Goal: Task Accomplishment & Management: Complete application form

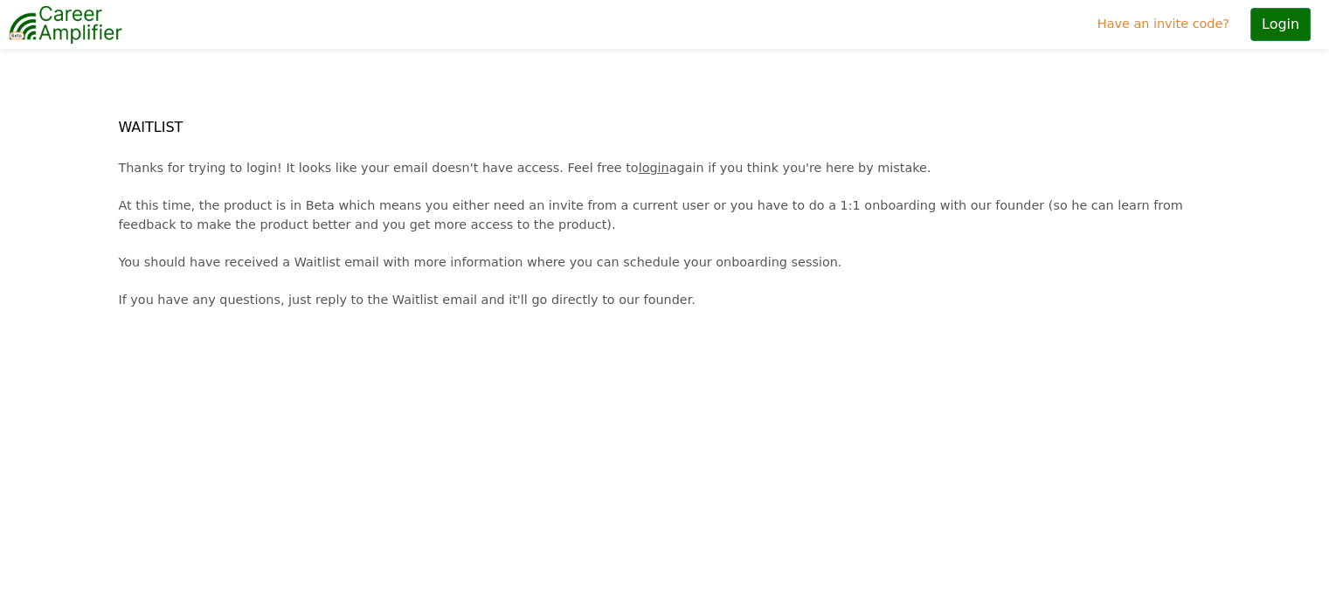
click at [639, 163] on link "login" at bounding box center [654, 168] width 31 height 14
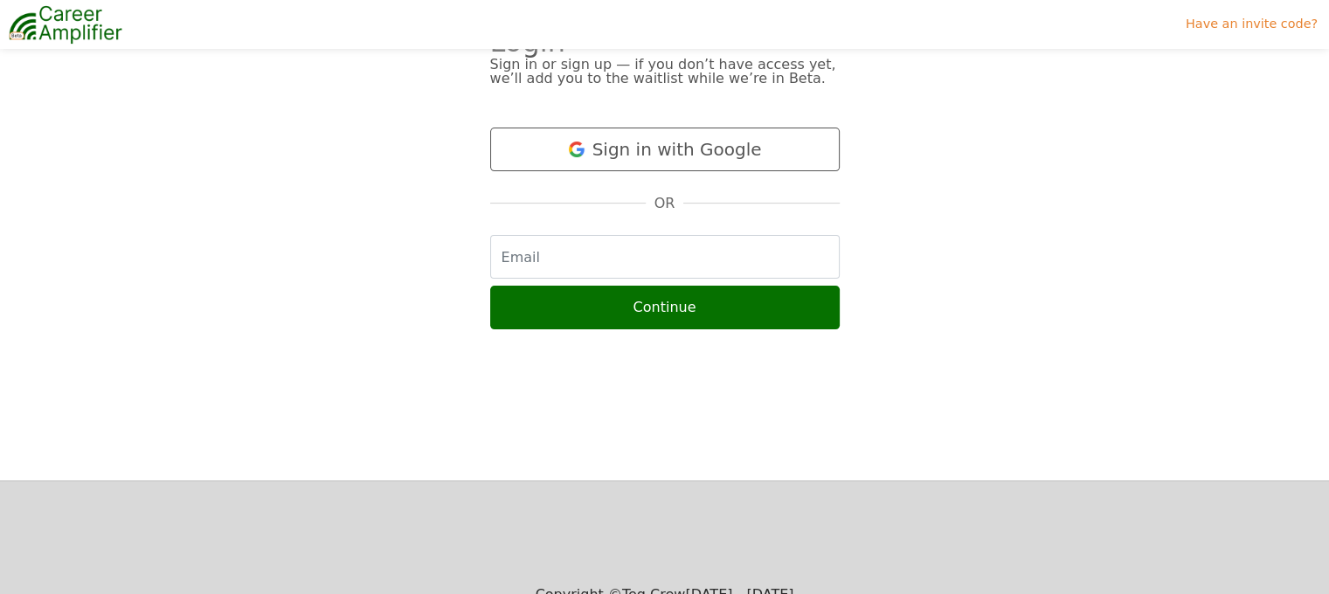
scroll to position [180, 0]
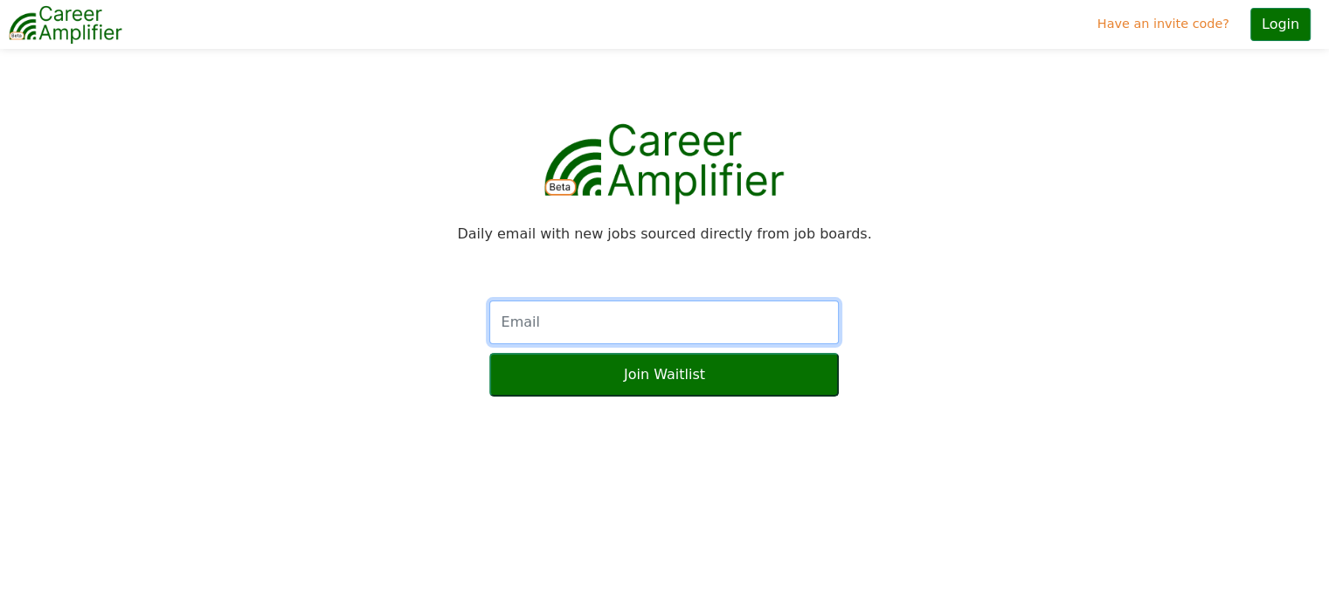
click at [646, 329] on input "text" at bounding box center [664, 323] width 350 height 44
type input "hawkinse17@gmail.com"
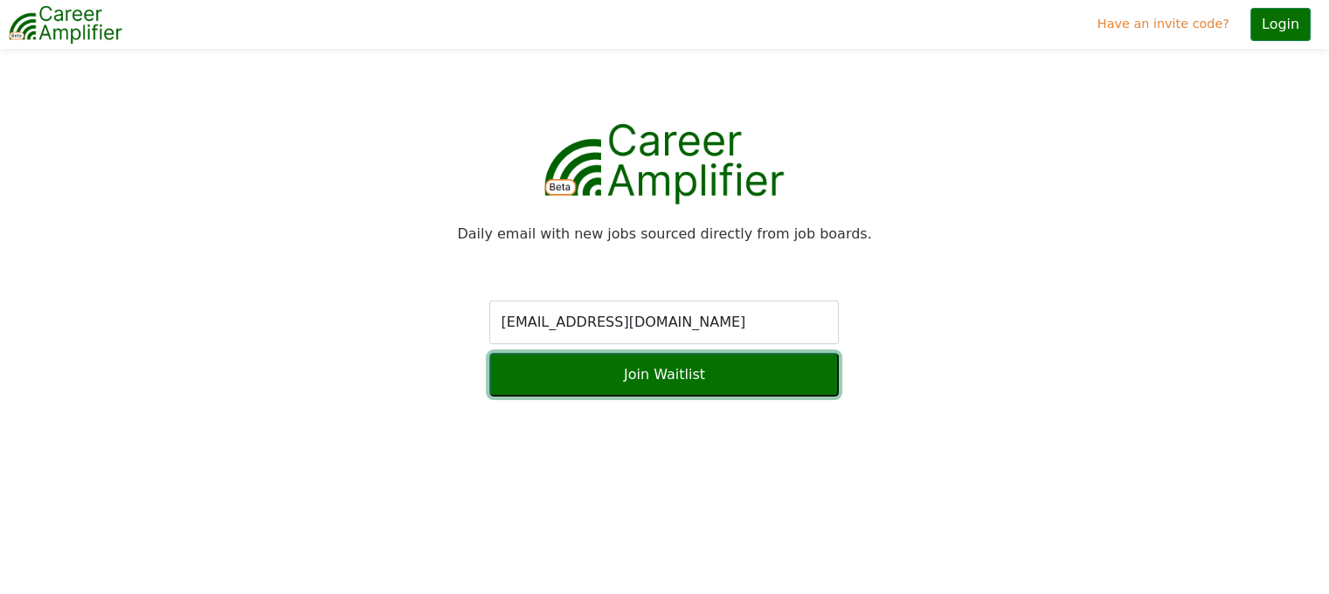
click at [650, 378] on button "Join Waitlist" at bounding box center [664, 375] width 350 height 44
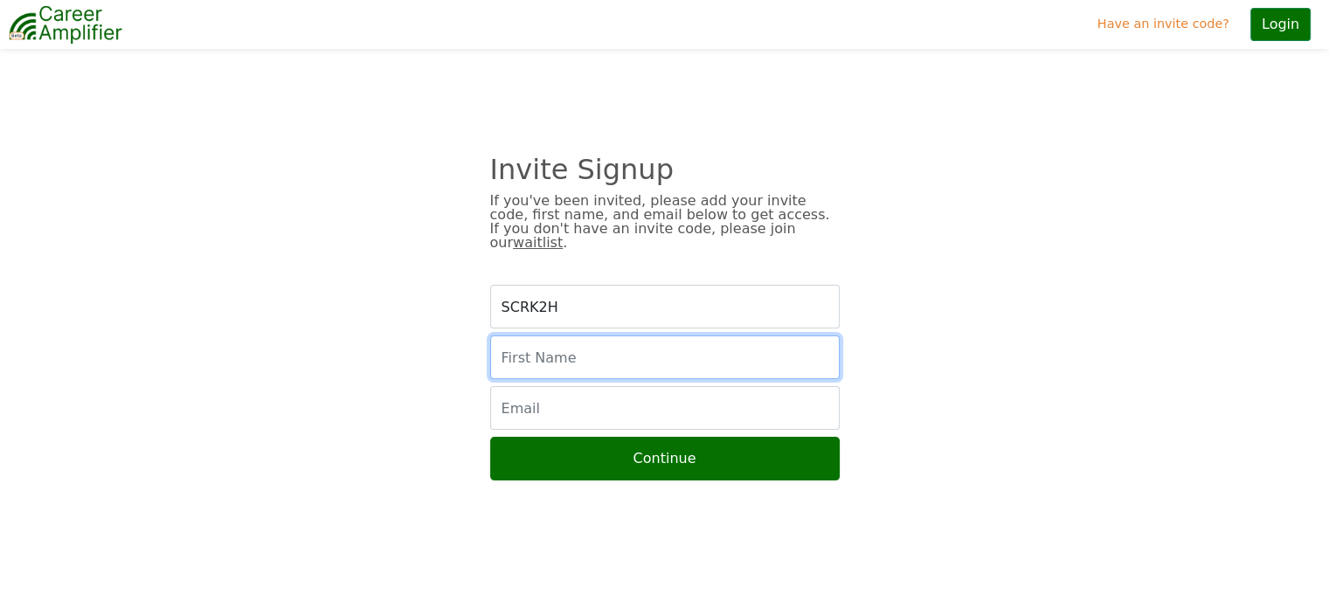
click at [606, 346] on input "text" at bounding box center [665, 358] width 350 height 44
type input "Emily"
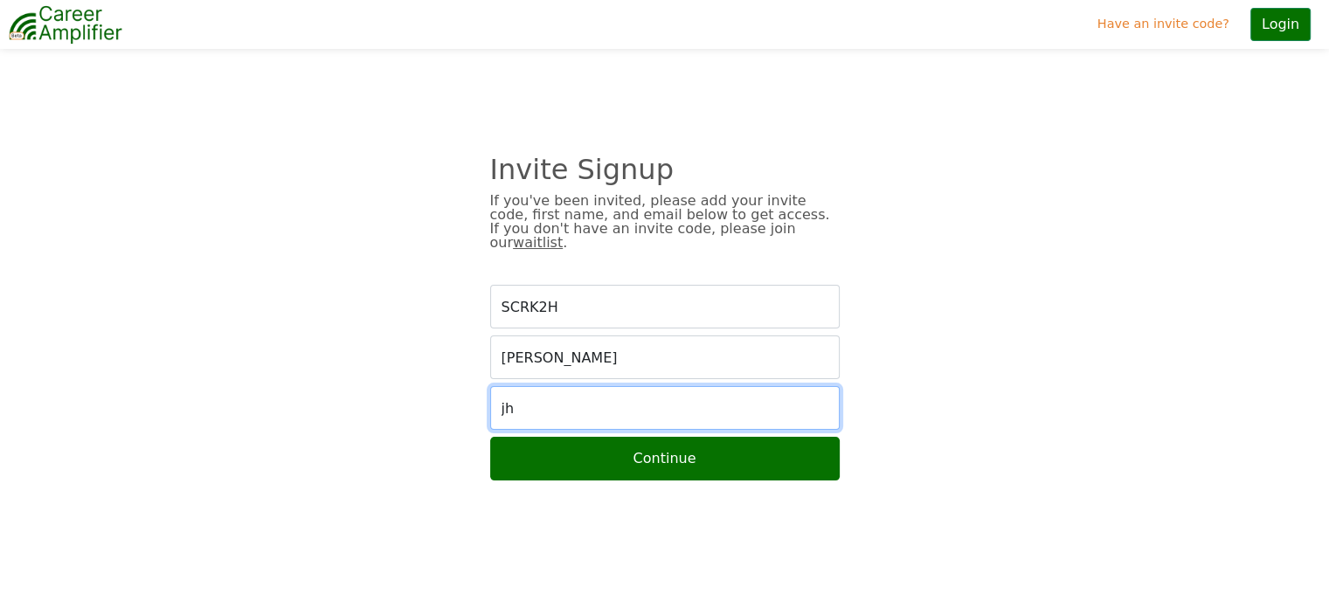
type input "j"
type input "hawkinse17@gmail.com"
click at [490, 437] on button "Continue" at bounding box center [665, 459] width 350 height 44
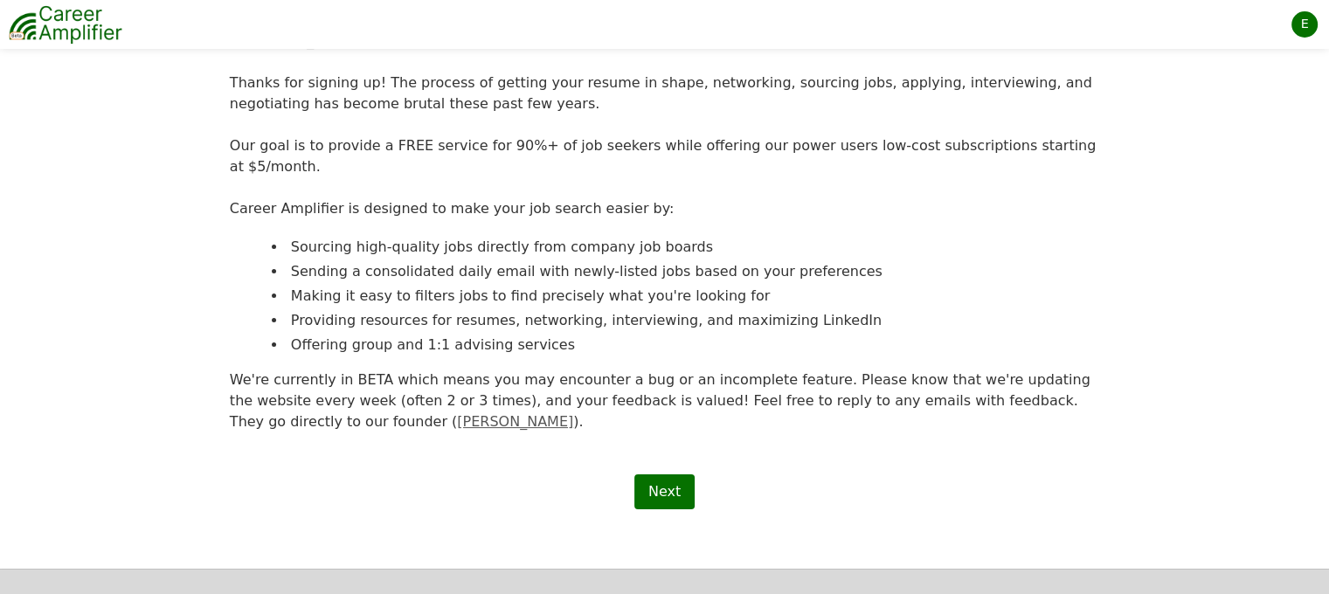
scroll to position [237, 0]
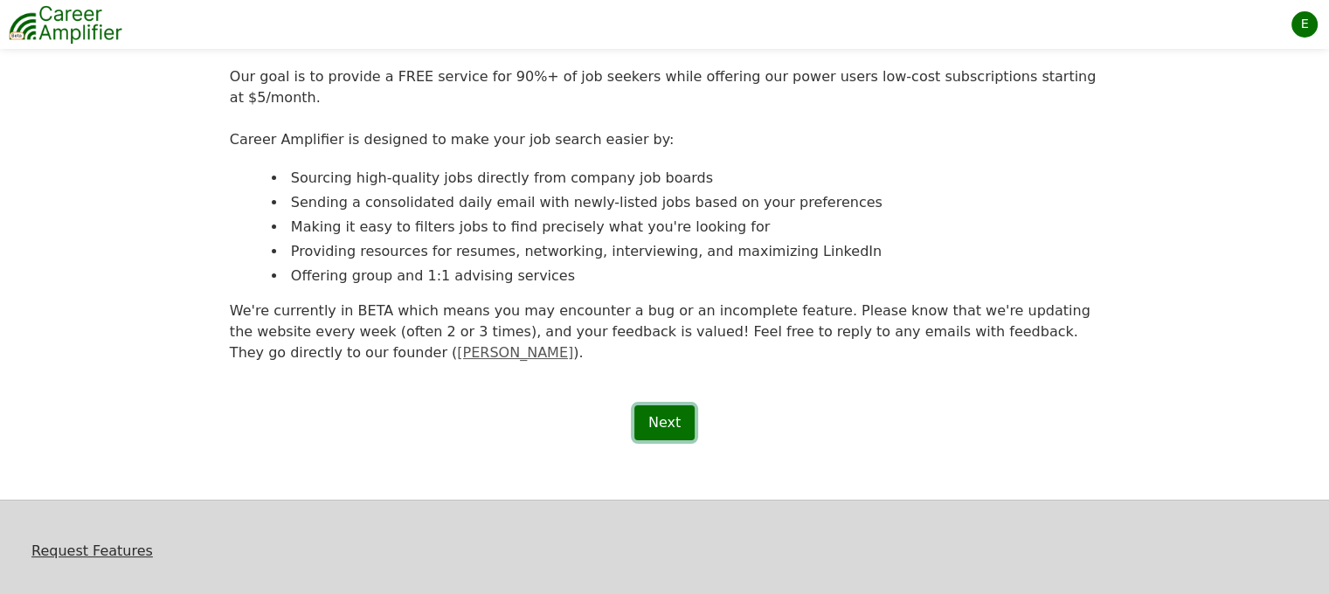
click at [654, 405] on link "Next" at bounding box center [664, 422] width 60 height 35
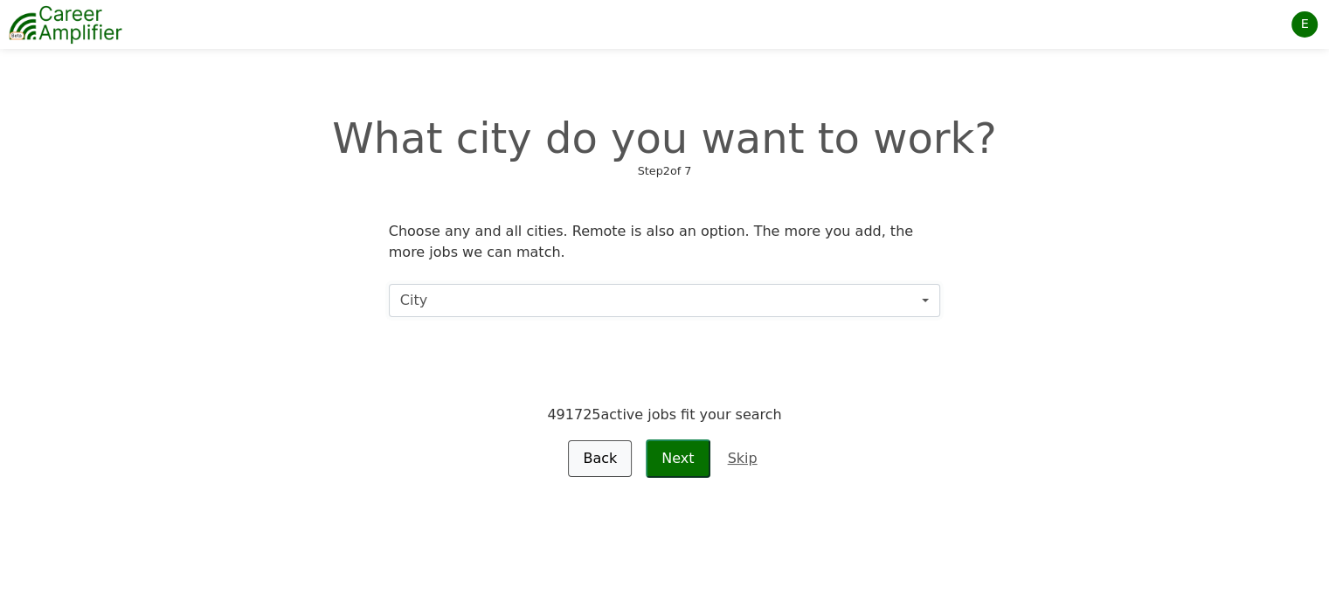
click at [675, 300] on button "City" at bounding box center [665, 300] width 552 height 33
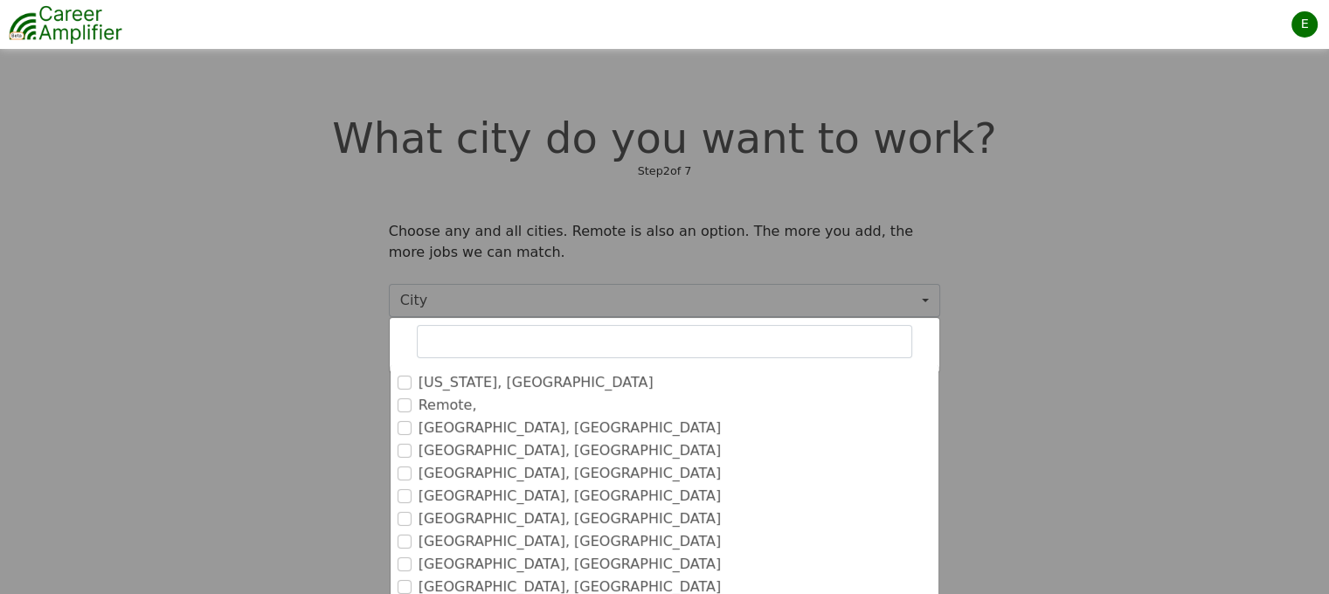
click at [390, 404] on ul "[US_STATE], [GEOGRAPHIC_DATA] Remote, [GEOGRAPHIC_DATA], [GEOGRAPHIC_DATA] [GEO…" at bounding box center [665, 540] width 550 height 350
click at [403, 405] on input "Remote," at bounding box center [405, 405] width 14 height 14
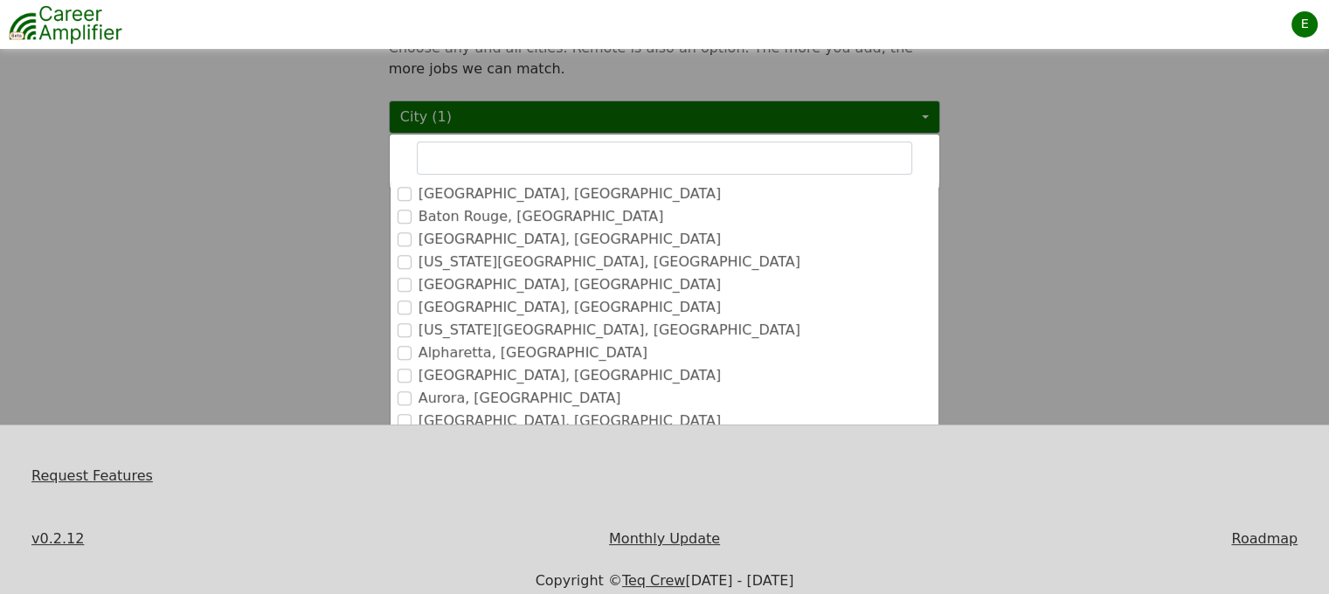
scroll to position [222, 0]
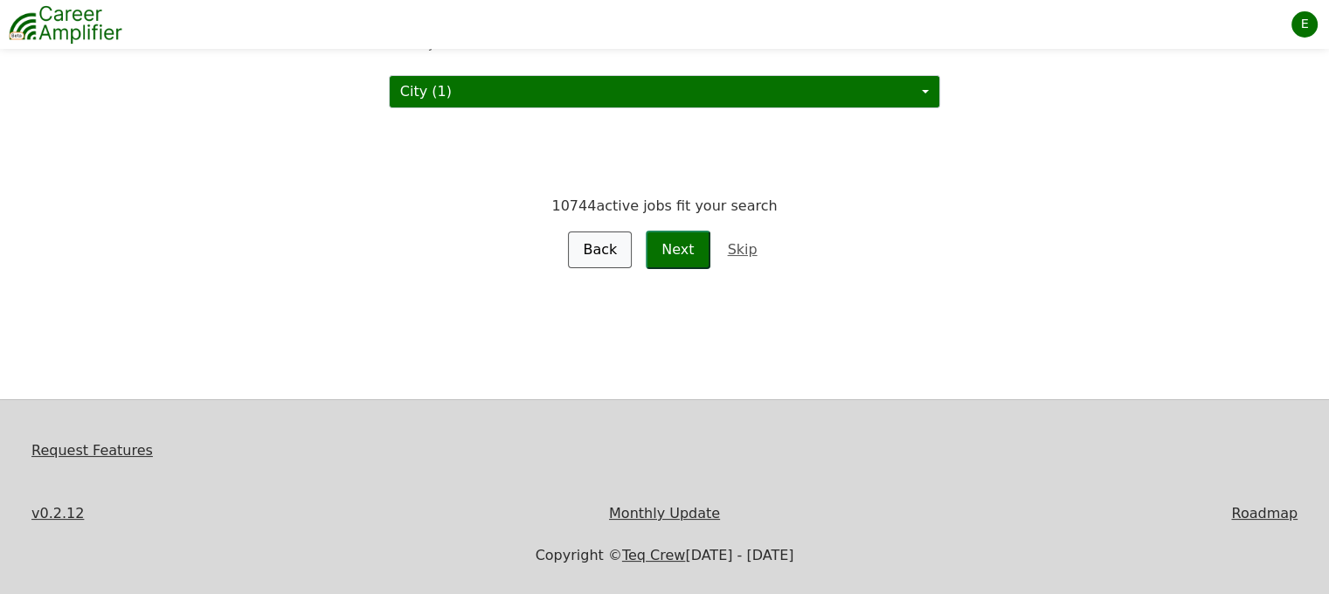
click at [769, 313] on div "What city do you want to work? Step 2 of 7 Choose any and all cities. Remote is…" at bounding box center [664, 102] width 1329 height 594
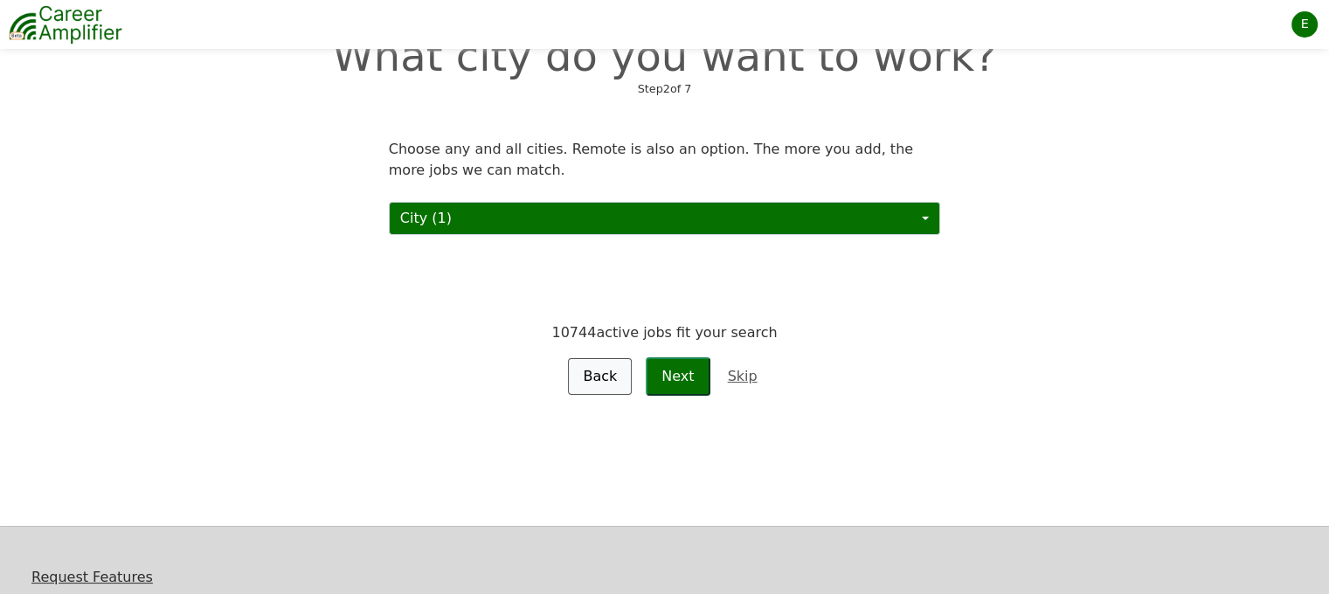
scroll to position [83, 0]
click at [769, 216] on button "City (1)" at bounding box center [665, 217] width 552 height 33
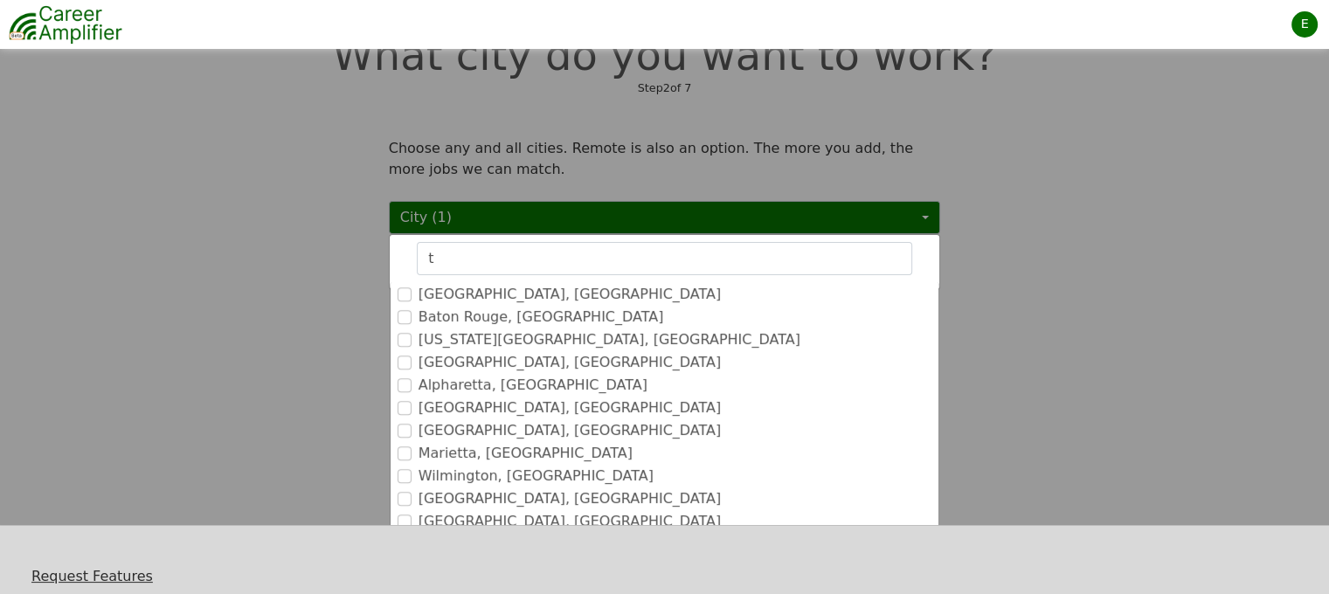
scroll to position [0, 0]
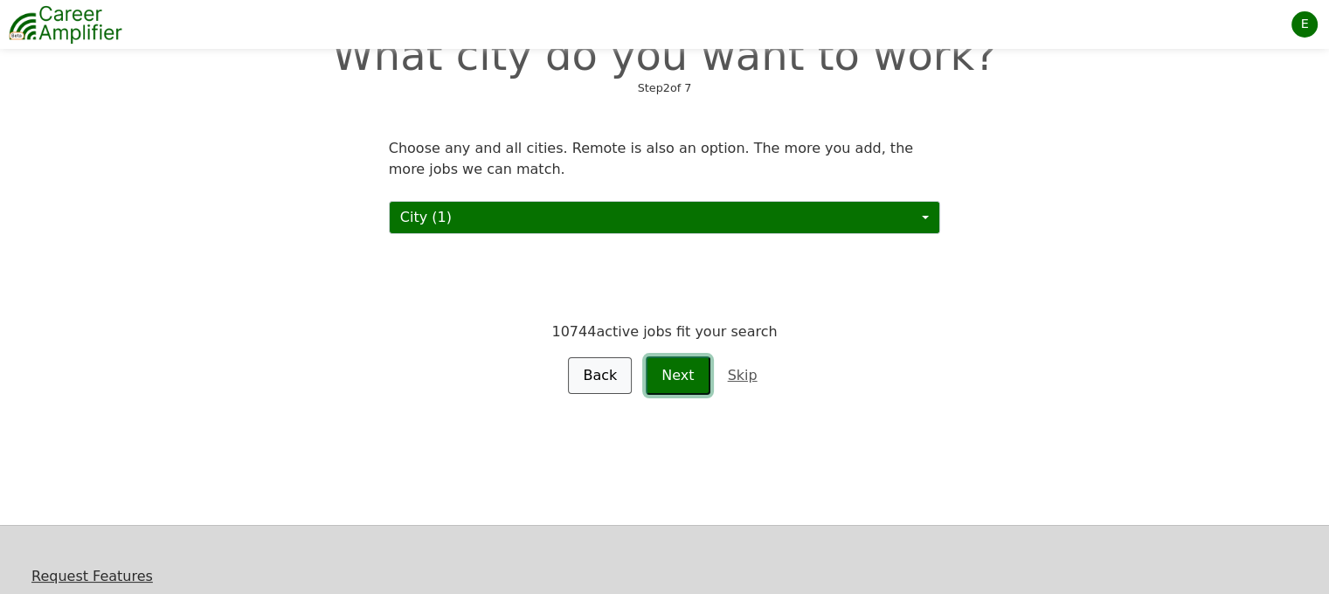
click at [674, 377] on button "Next" at bounding box center [678, 375] width 64 height 38
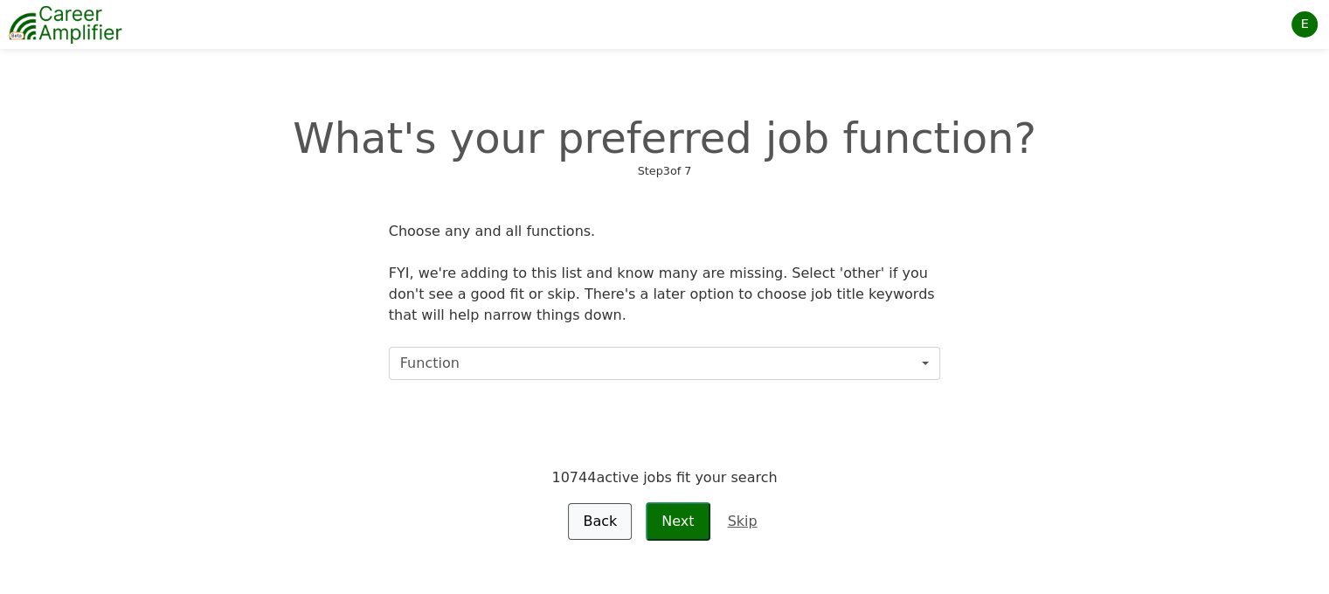
click at [603, 365] on button "Function" at bounding box center [665, 363] width 552 height 33
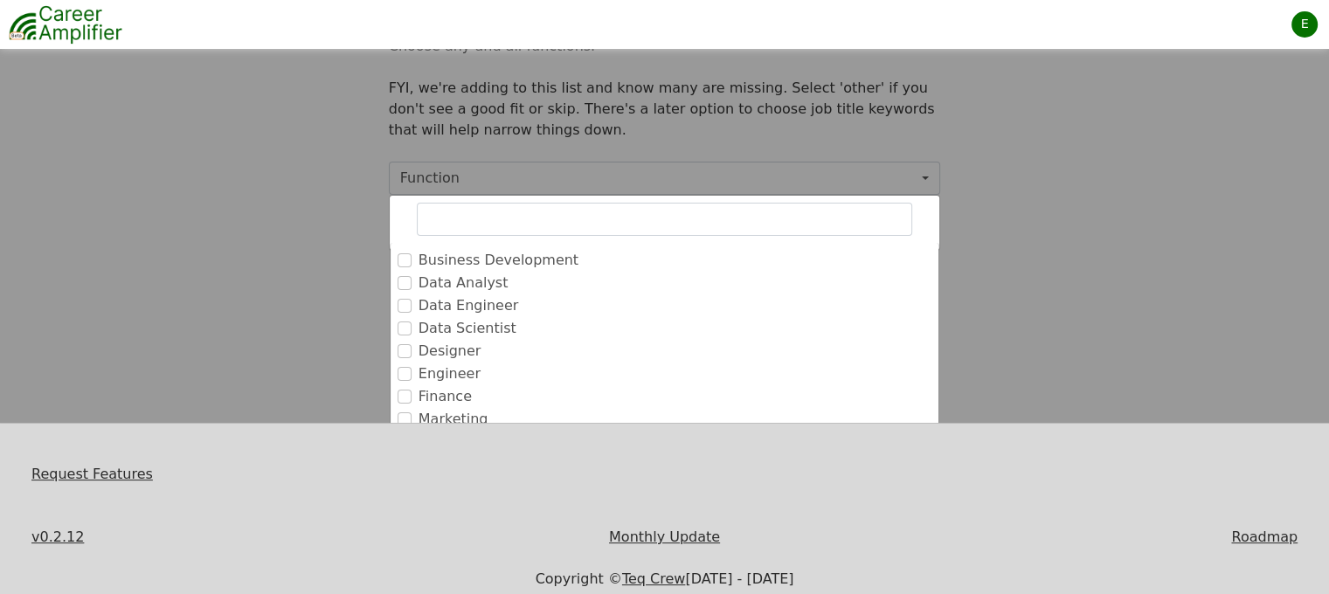
scroll to position [222, 0]
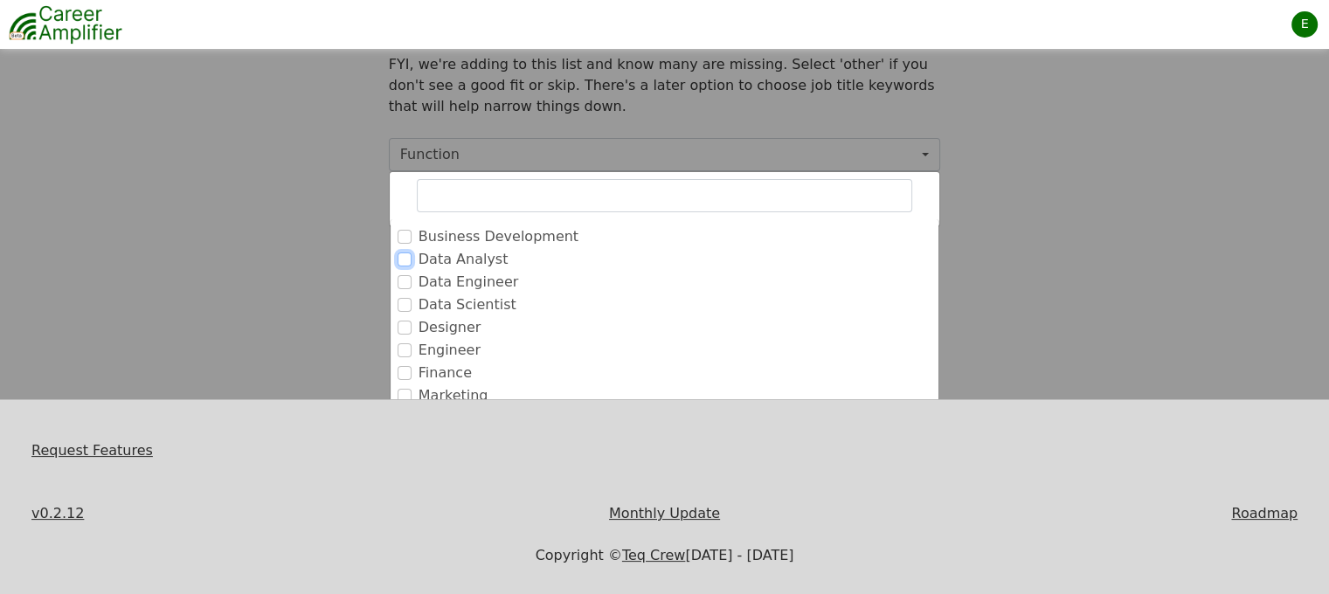
click at [404, 253] on input "Data Analyst" at bounding box center [405, 260] width 14 height 14
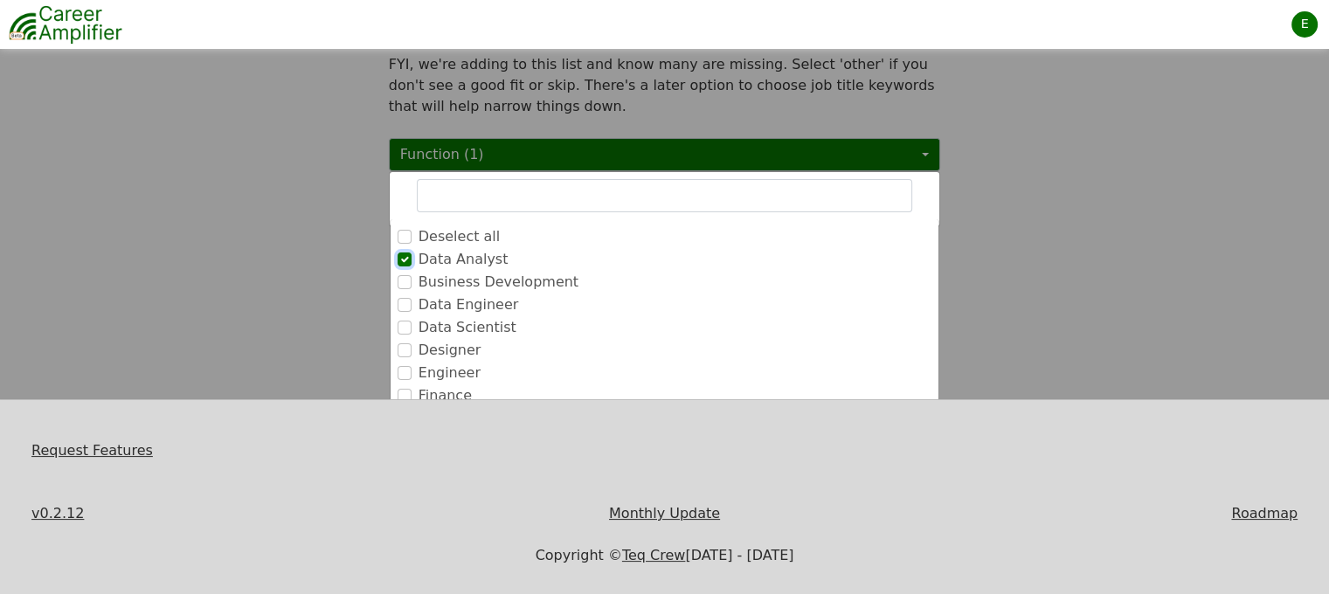
click at [404, 253] on input "Data Analyst" at bounding box center [405, 260] width 14 height 14
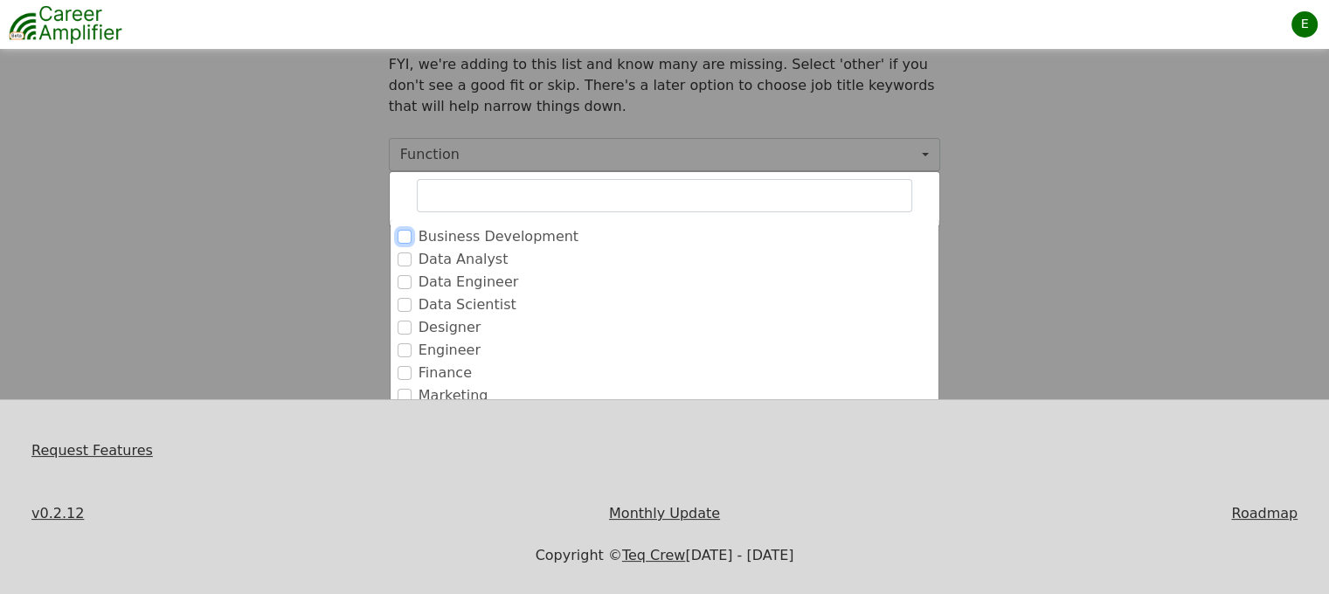
click at [403, 230] on input "Business Development" at bounding box center [405, 237] width 14 height 14
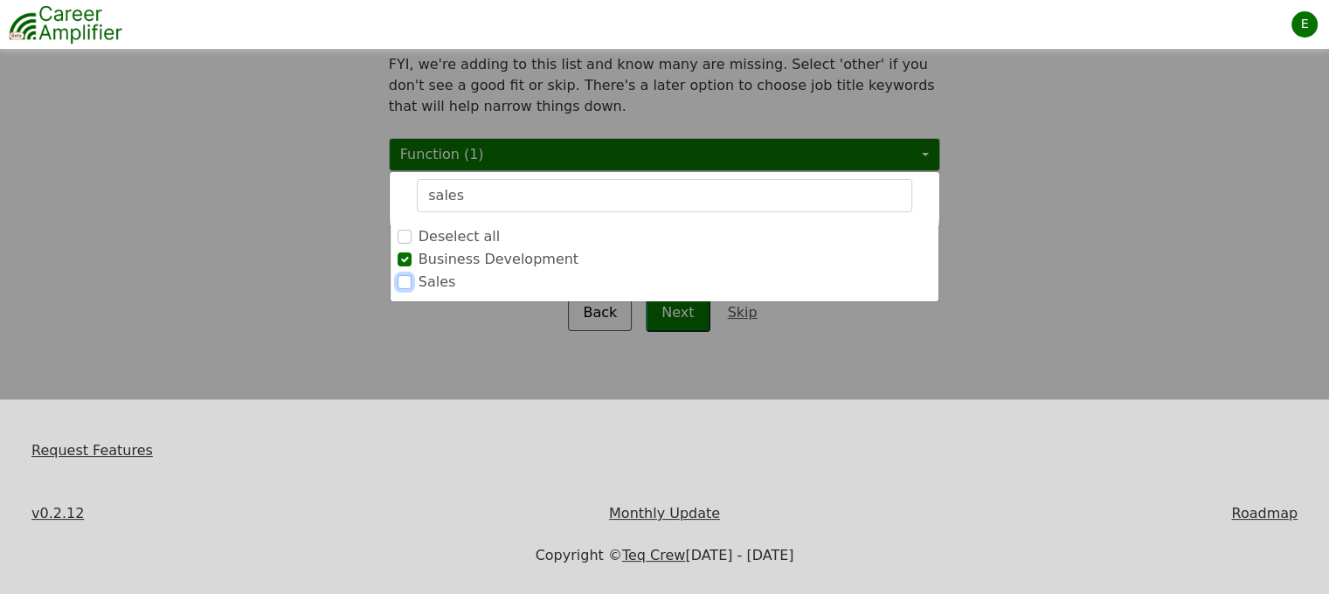
click at [403, 275] on input "Sales" at bounding box center [405, 282] width 14 height 14
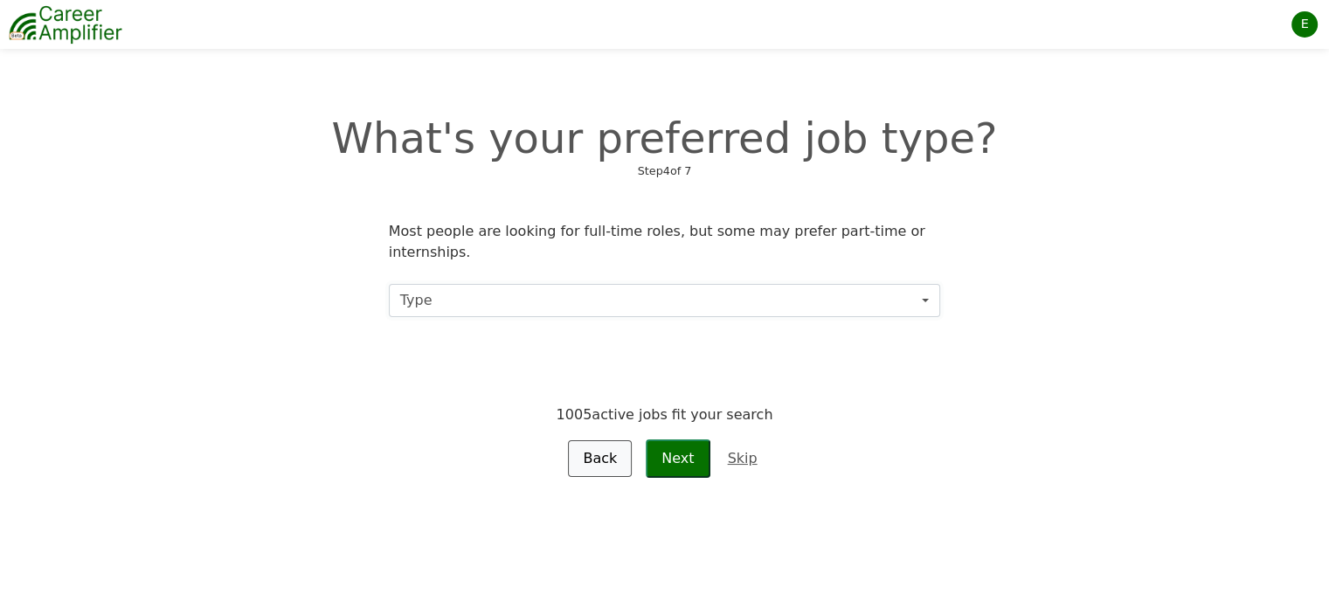
click at [685, 284] on button "Type" at bounding box center [665, 300] width 552 height 33
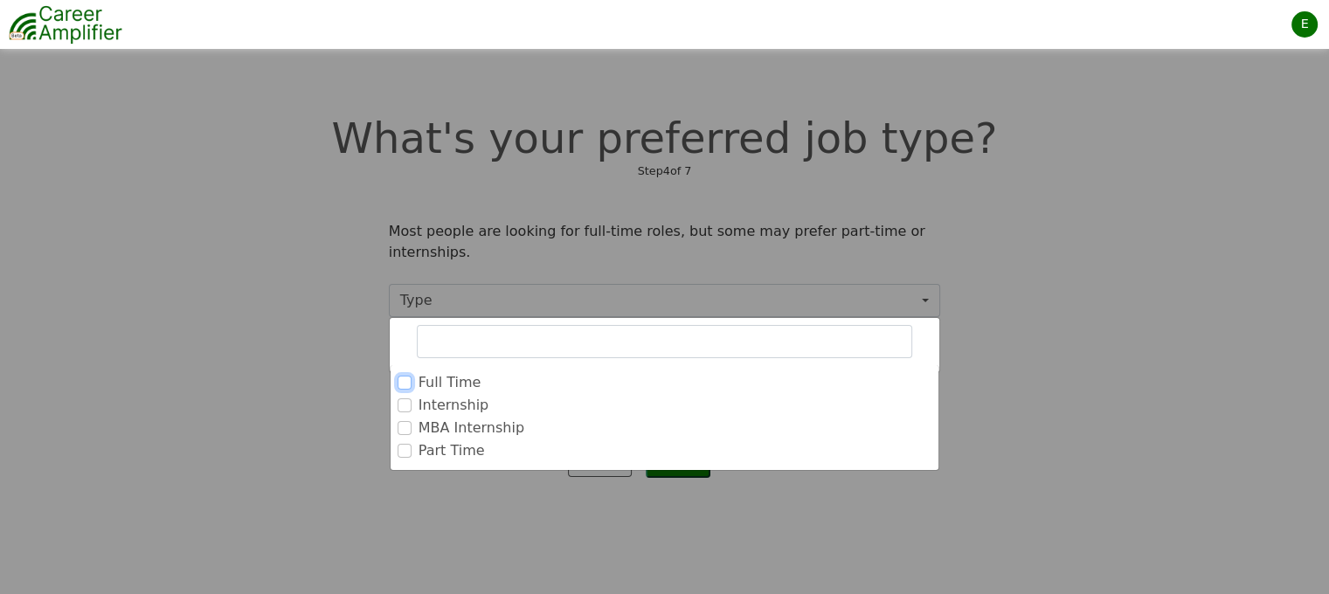
click at [399, 376] on input "Full Time" at bounding box center [405, 383] width 14 height 14
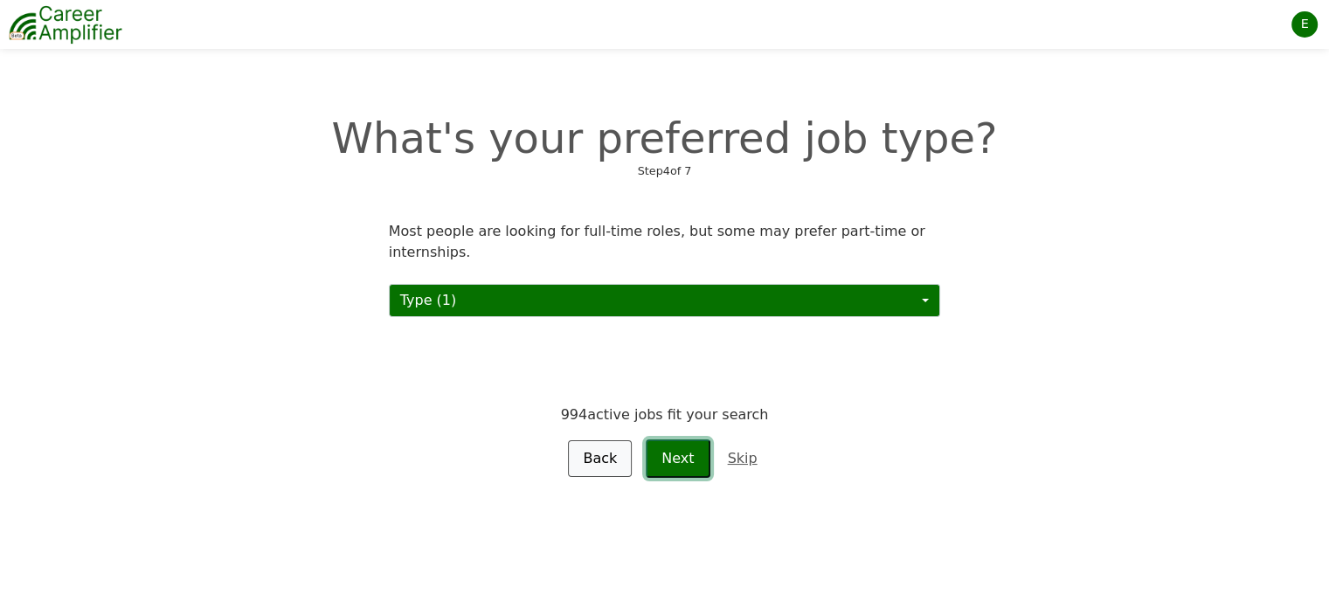
click at [676, 444] on button "Next" at bounding box center [678, 458] width 64 height 38
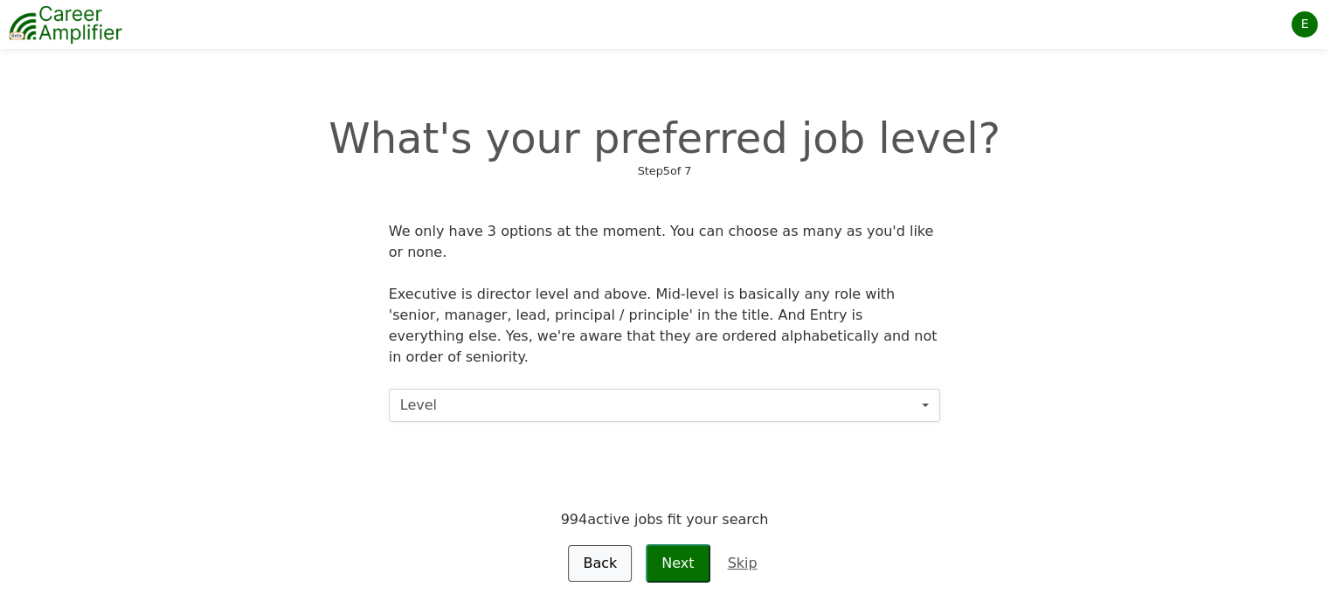
click at [619, 389] on button "Level" at bounding box center [665, 405] width 552 height 33
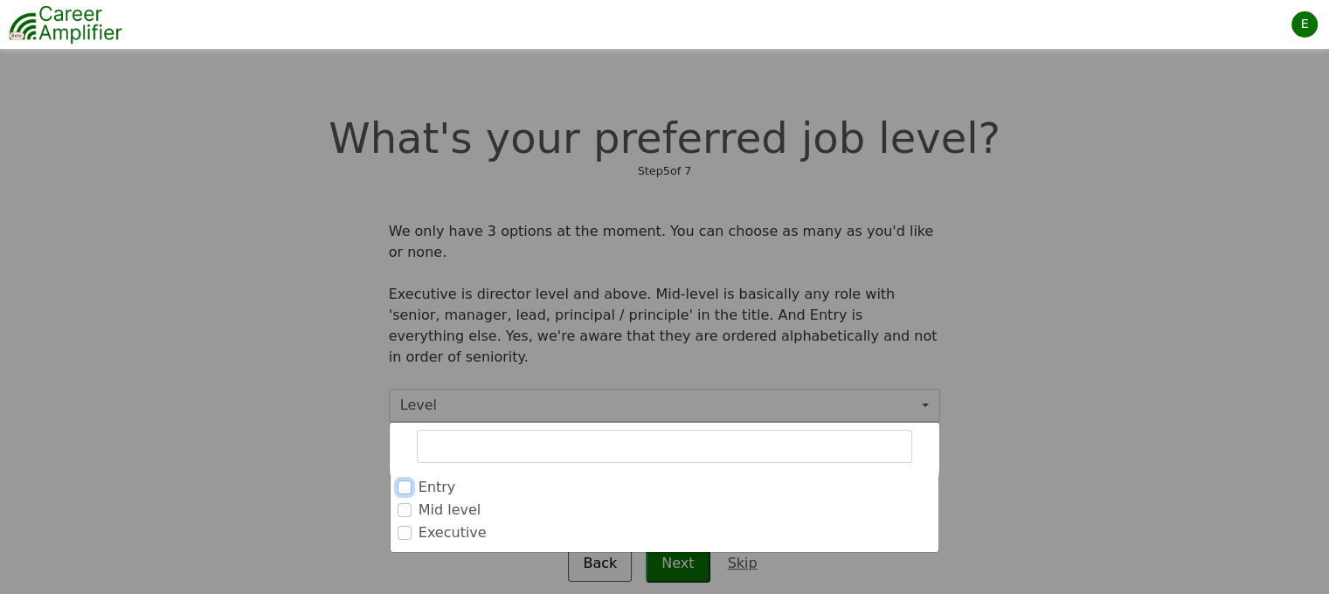
click at [405, 481] on input "Entry" at bounding box center [405, 488] width 14 height 14
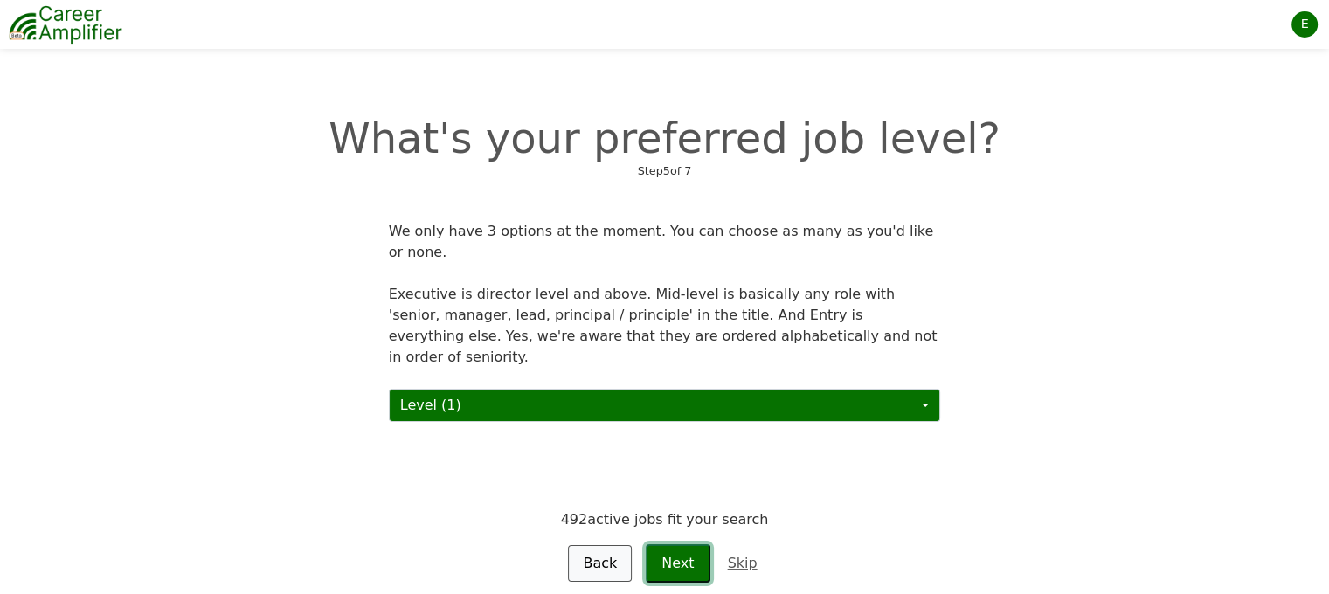
click at [682, 544] on button "Next" at bounding box center [678, 563] width 64 height 38
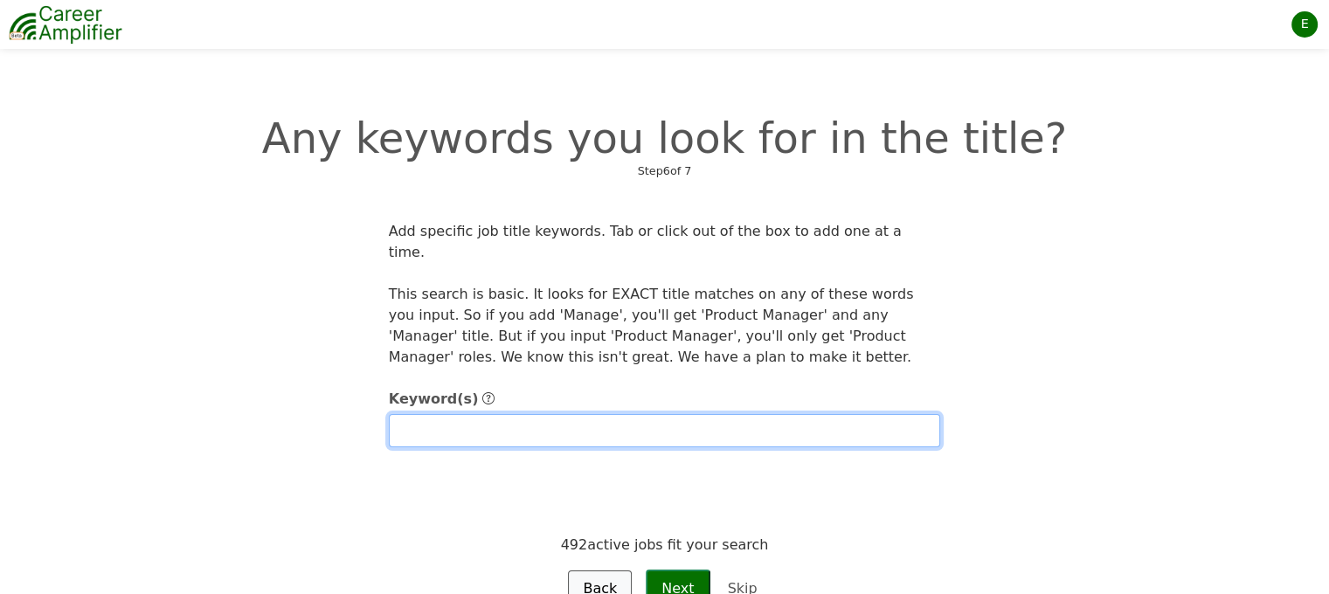
click at [702, 414] on input "text" at bounding box center [665, 430] width 552 height 33
type input "account manager"
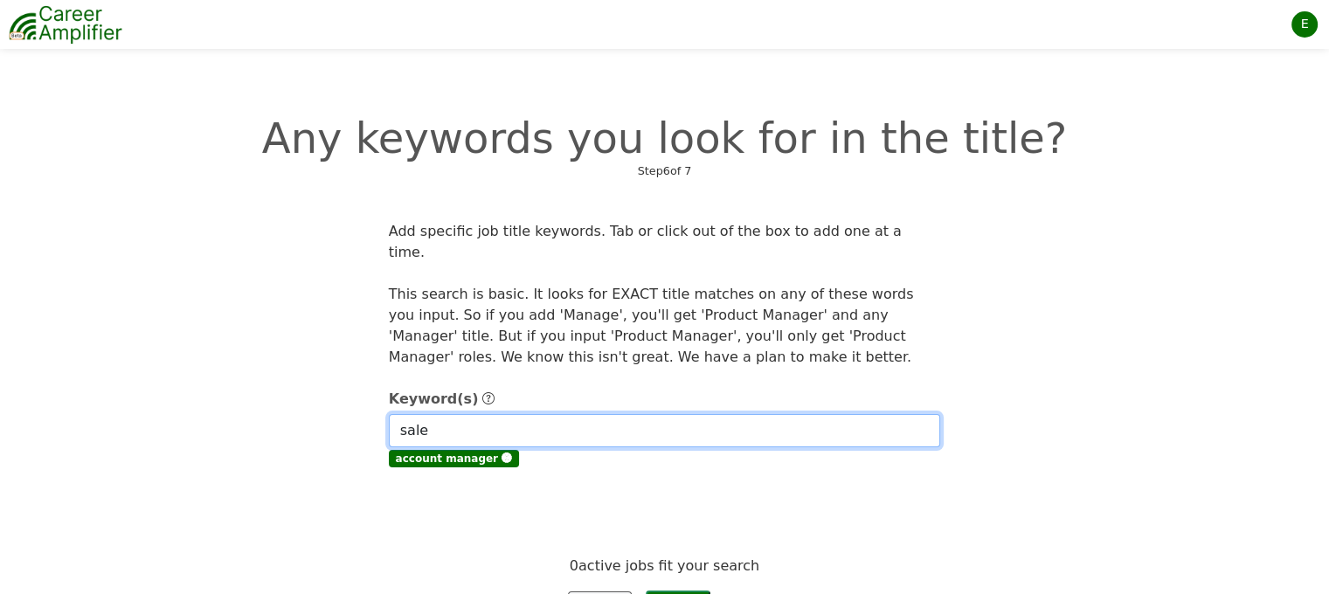
type input "sal"
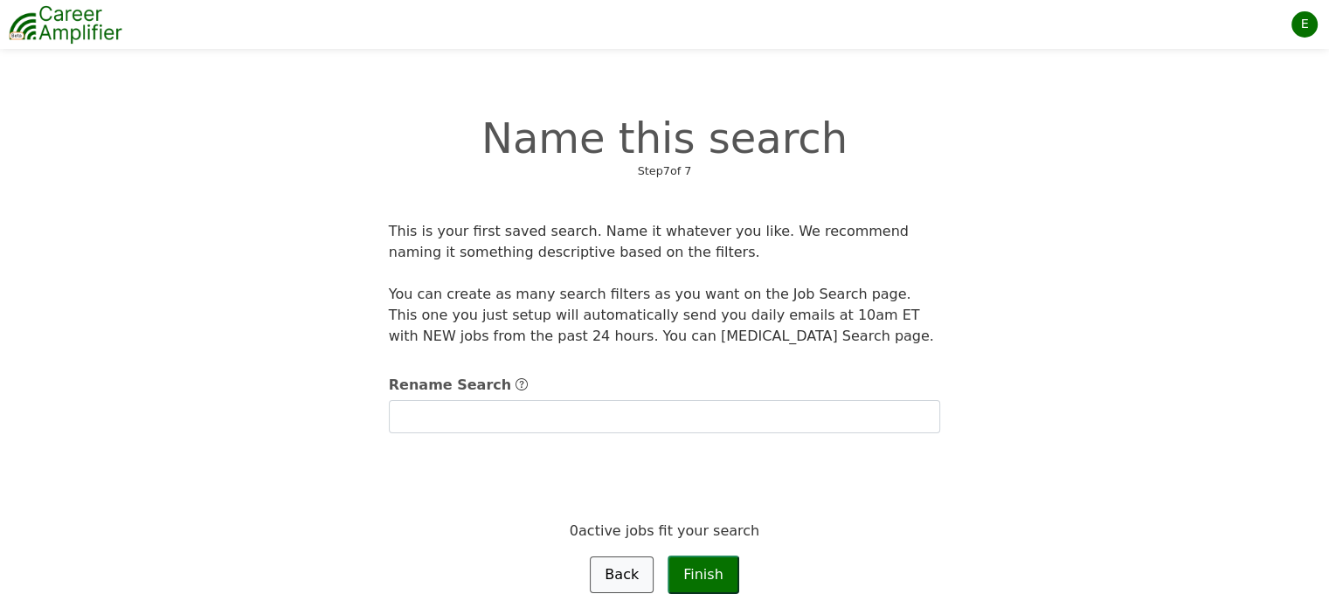
type input "My first saved search"
click at [619, 571] on link "Back" at bounding box center [622, 575] width 64 height 37
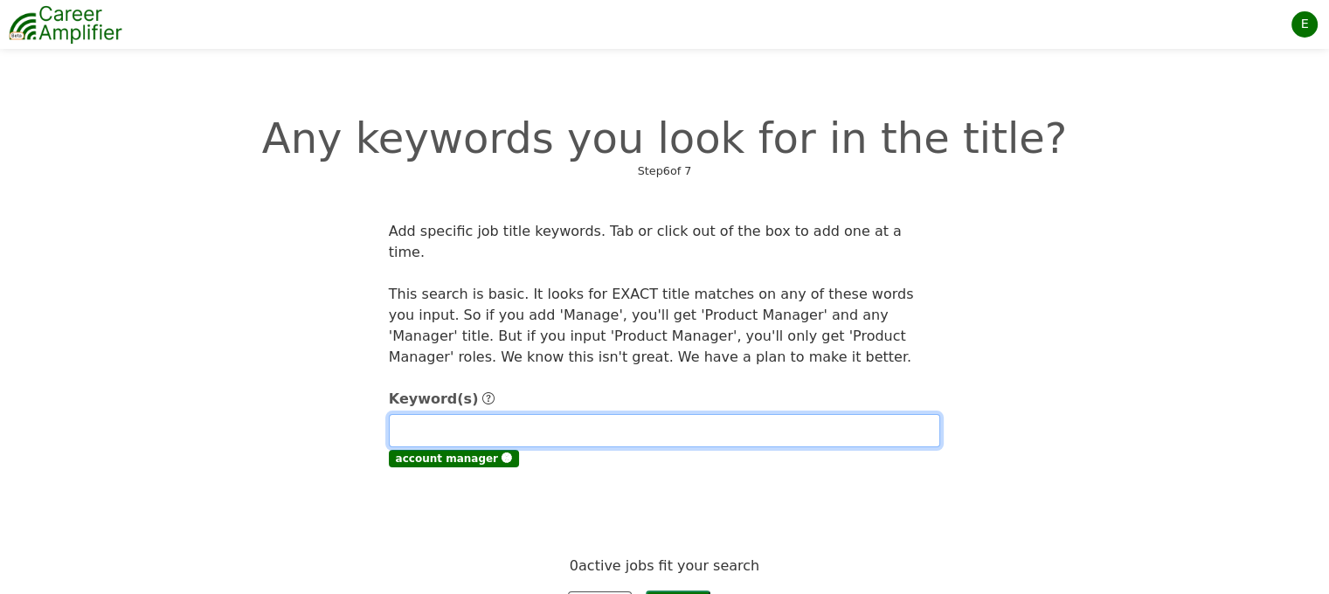
click at [647, 414] on input "text" at bounding box center [665, 430] width 552 height 33
type input "business development"
type input "sales"
type input "accoun"
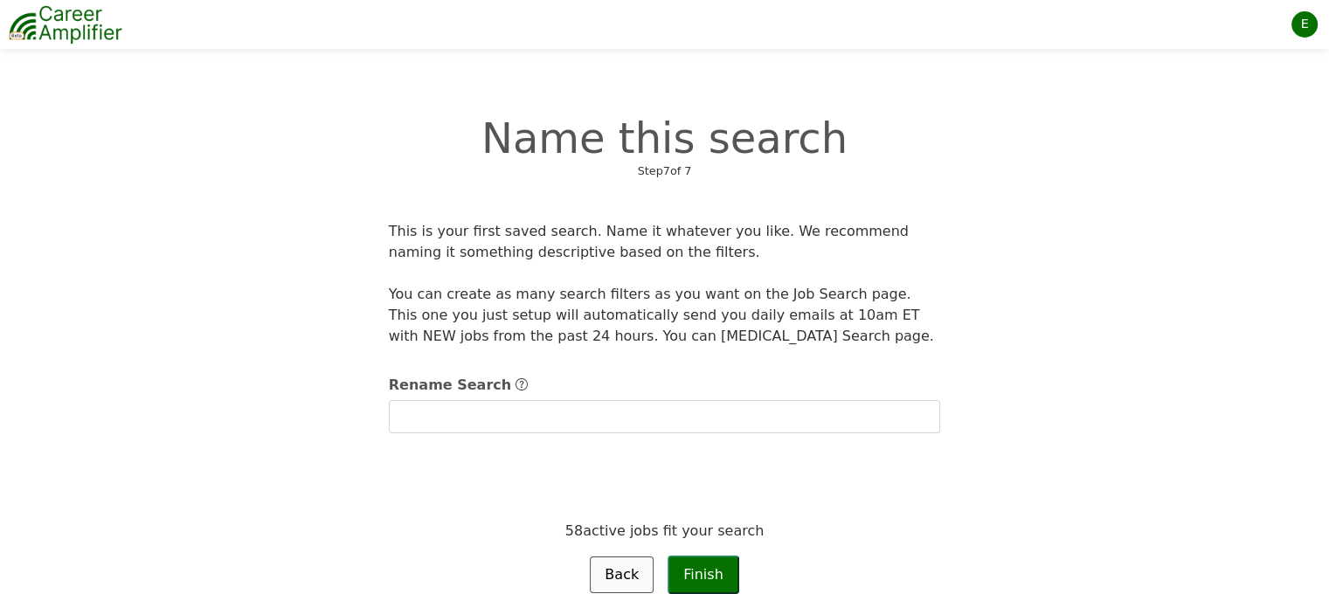
type input "My first saved search"
click at [633, 576] on link "Back" at bounding box center [622, 575] width 64 height 37
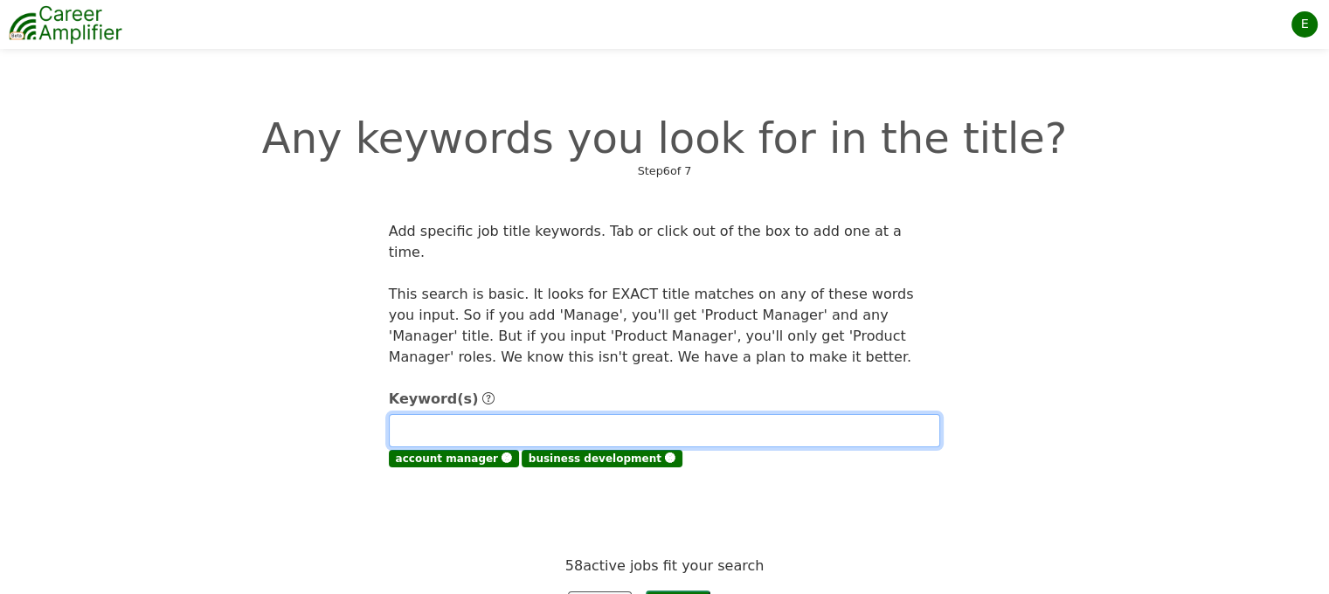
click at [639, 416] on input "text" at bounding box center [665, 430] width 552 height 33
type input "sales"
type input "account executive"
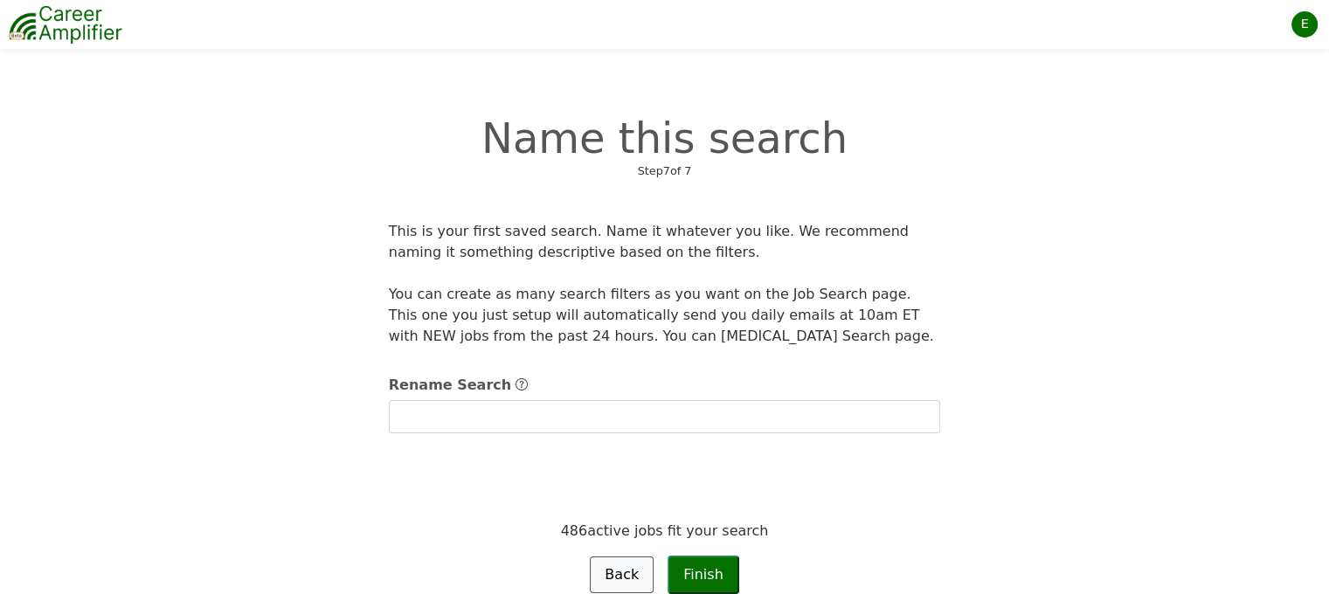
type input "My first saved search"
click at [712, 570] on button "Finish" at bounding box center [704, 575] width 72 height 38
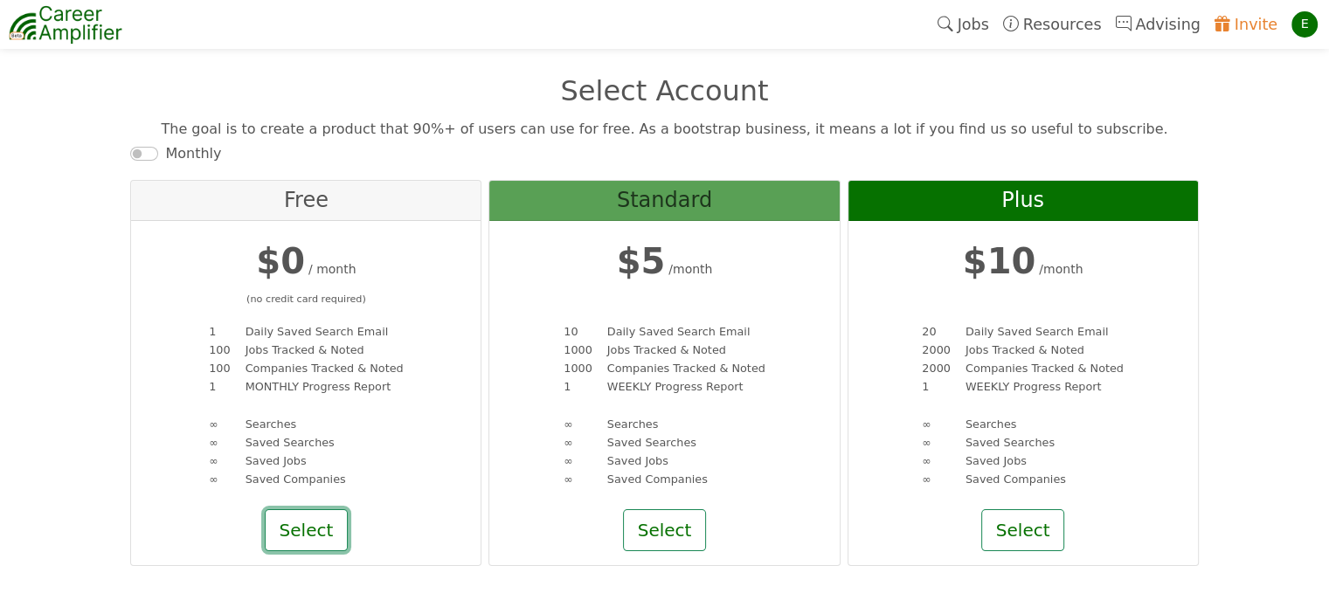
click at [305, 525] on button "Select" at bounding box center [307, 530] width 84 height 42
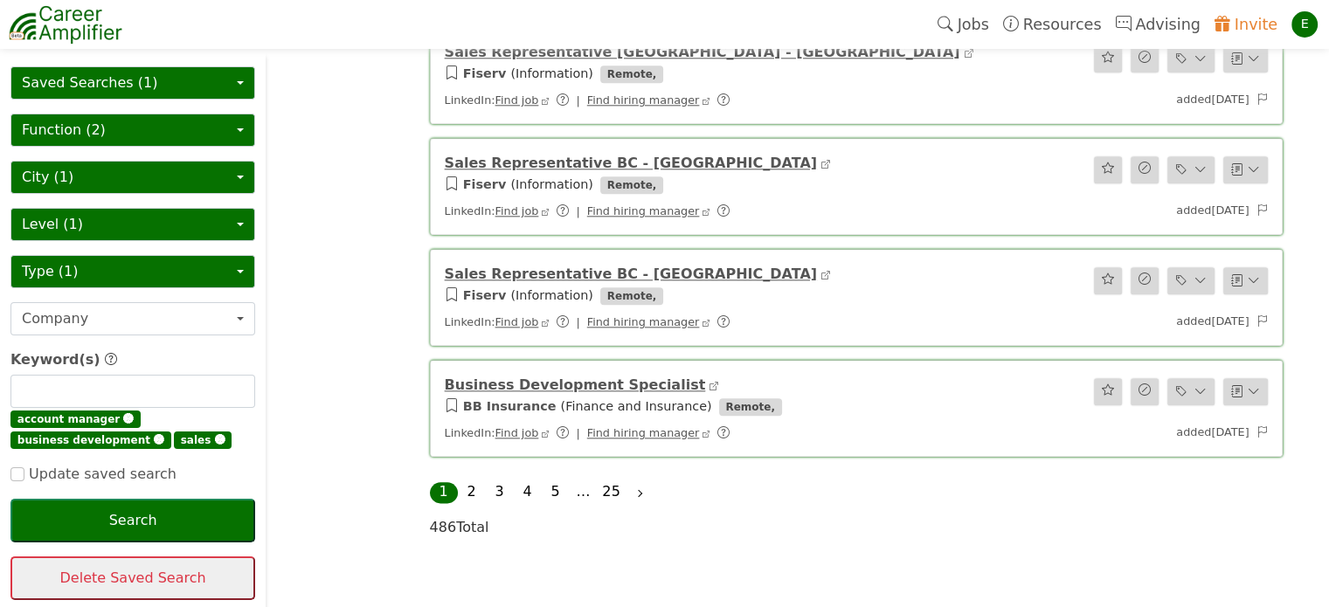
scroll to position [1997, 0]
